Goal: Transaction & Acquisition: Purchase product/service

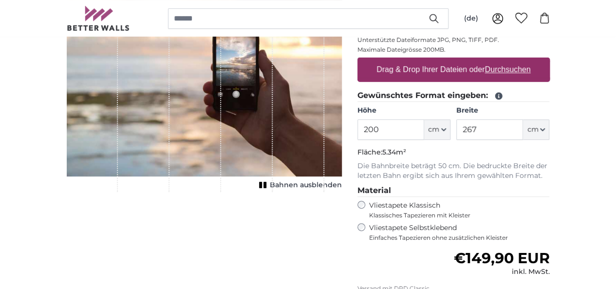
scroll to position [195, 0]
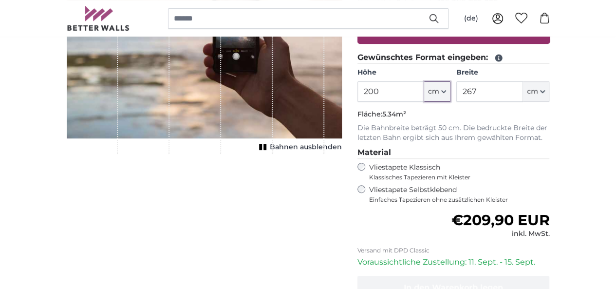
click at [446, 92] on icon "button" at bounding box center [443, 91] width 5 height 5
click at [424, 90] on input "200" at bounding box center [390, 91] width 67 height 20
type input "2"
type input "150"
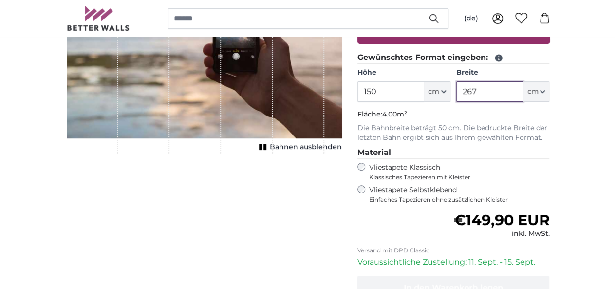
click at [523, 93] on input "267" at bounding box center [489, 91] width 67 height 20
type input "2"
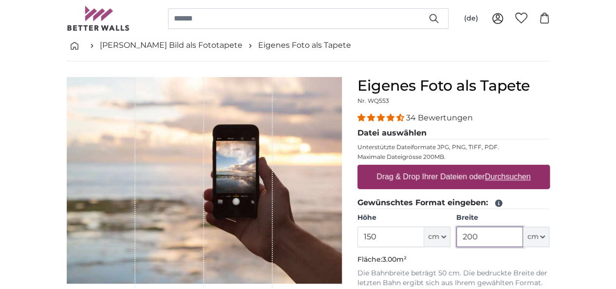
scroll to position [49, 0]
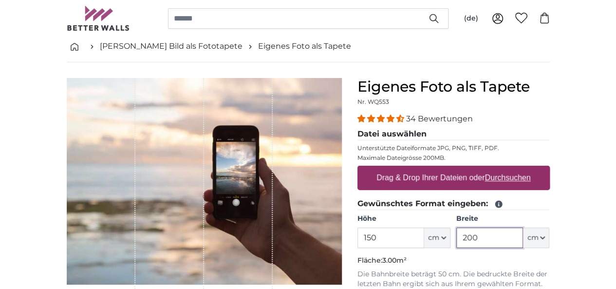
type input "200"
click at [530, 178] on u "Durchsuchen" at bounding box center [508, 177] width 46 height 8
click at [550, 169] on input "Drag & Drop Ihrer Dateien oder Durchsuchen" at bounding box center [453, 167] width 192 height 3
type input "**********"
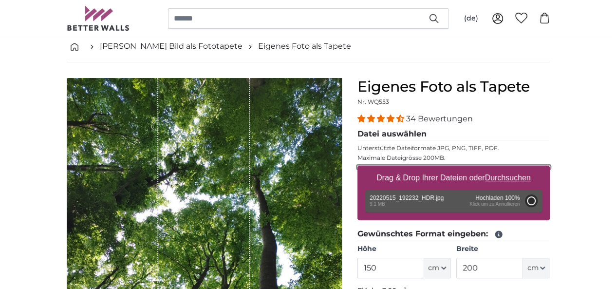
type input "200"
type input "150"
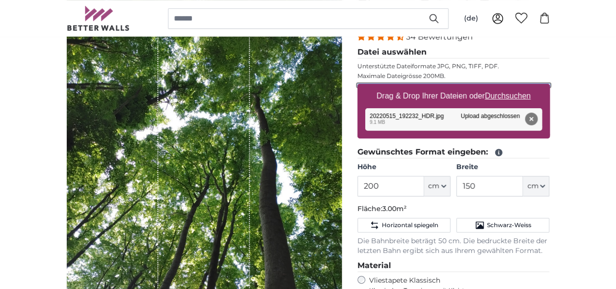
scroll to position [146, 0]
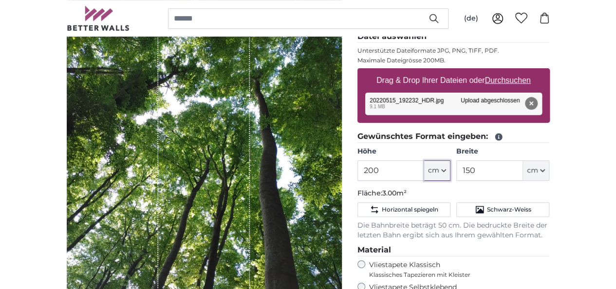
click at [446, 170] on icon "button" at bounding box center [443, 170] width 5 height 5
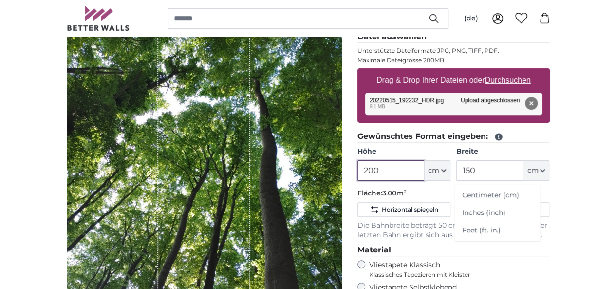
click at [424, 171] on input "200" at bounding box center [390, 170] width 67 height 20
type input "2"
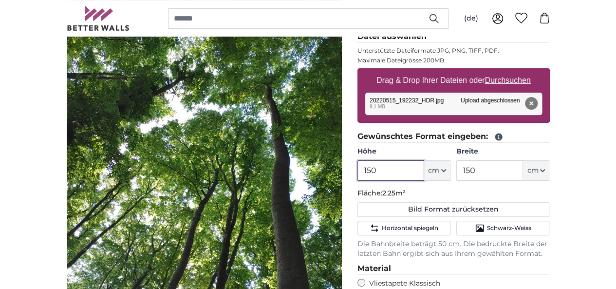
type input "150"
click at [523, 167] on input "150" at bounding box center [489, 170] width 67 height 20
type input "1"
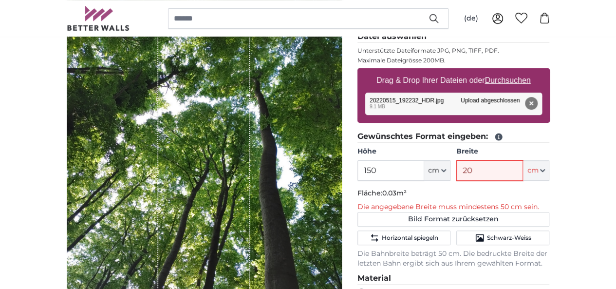
type input "200"
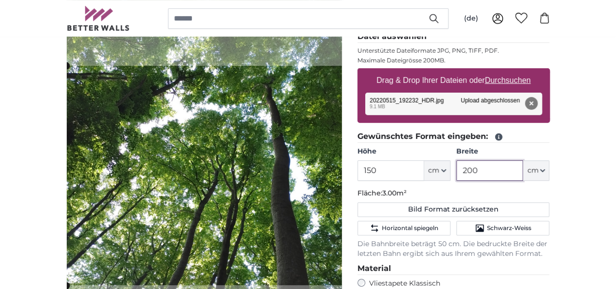
type input "200"
click at [342, 211] on div "Abbrechen Bild zuschneiden" at bounding box center [204, 177] width 275 height 392
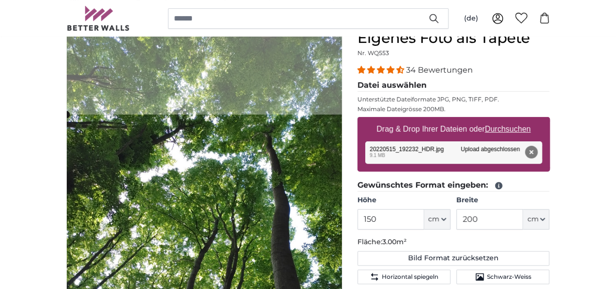
scroll to position [195, 0]
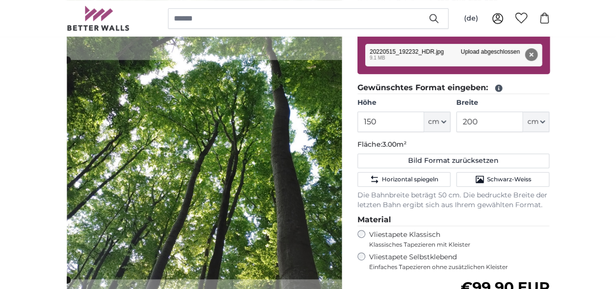
click at [241, 178] on cropper-handle at bounding box center [213, 169] width 292 height 219
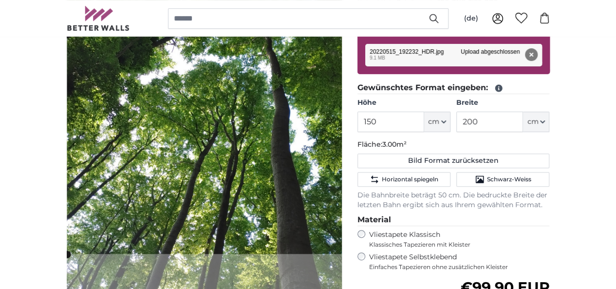
click at [264, 146] on cropper-handle at bounding box center [213, 144] width 292 height 219
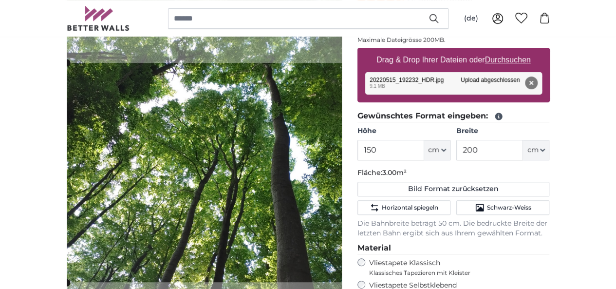
scroll to position [146, 0]
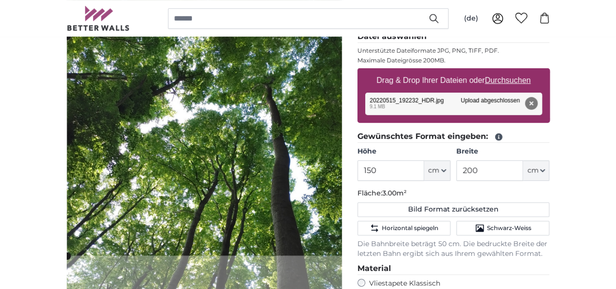
click at [269, 127] on cropper-handle at bounding box center [213, 145] width 292 height 219
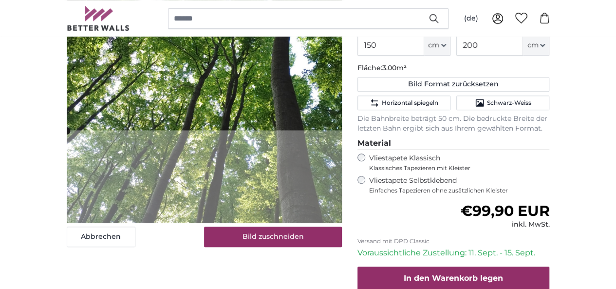
scroll to position [292, 0]
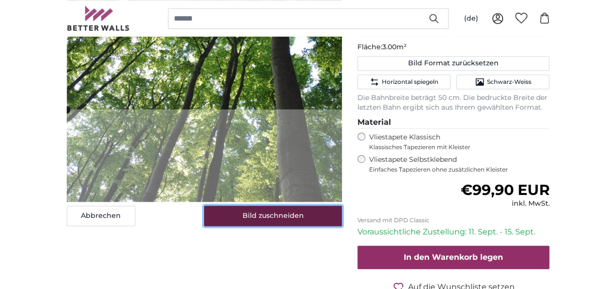
click at [308, 226] on button "Bild zuschneiden" at bounding box center [273, 216] width 138 height 20
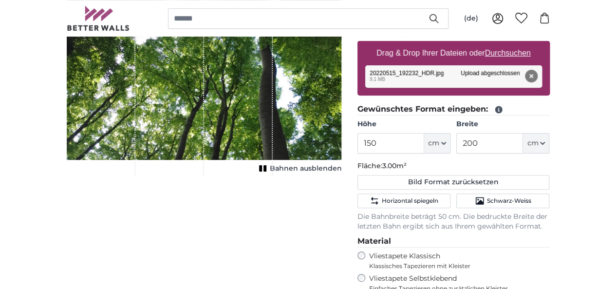
scroll to position [195, 0]
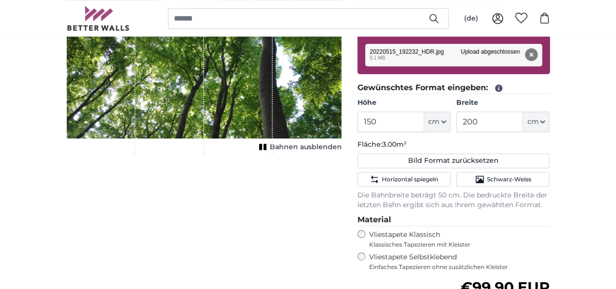
click at [342, 152] on span "Bahnen ausblenden" at bounding box center [306, 147] width 72 height 10
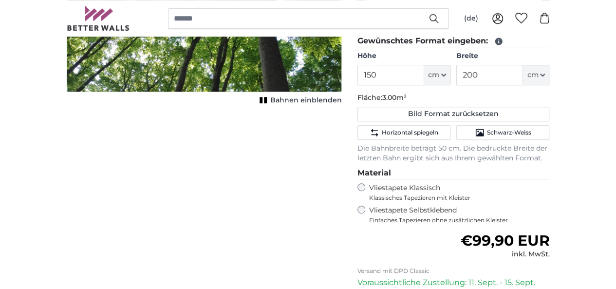
scroll to position [244, 0]
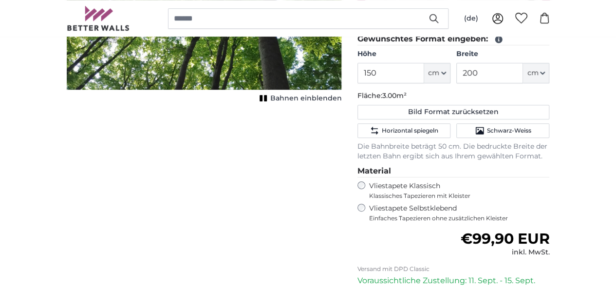
click at [342, 103] on span "Bahnen einblenden" at bounding box center [306, 99] width 72 height 10
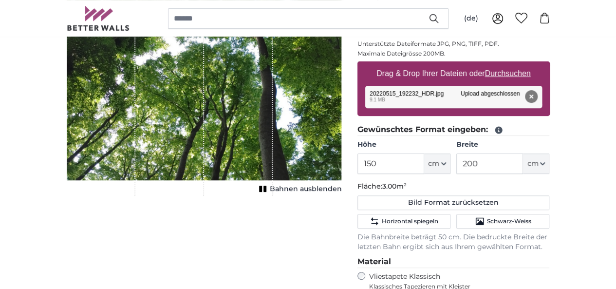
scroll to position [0, 0]
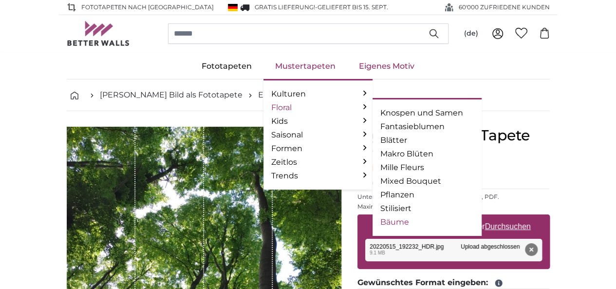
click at [388, 223] on link "Bäume" at bounding box center [427, 222] width 94 height 12
